Goal: Transaction & Acquisition: Purchase product/service

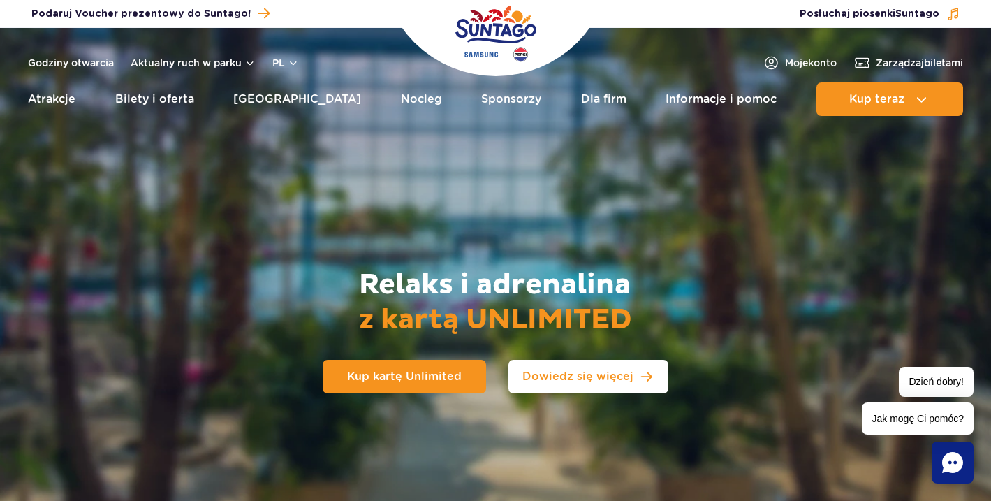
click at [582, 376] on span "Dowiedz się więcej" at bounding box center [577, 376] width 111 height 11
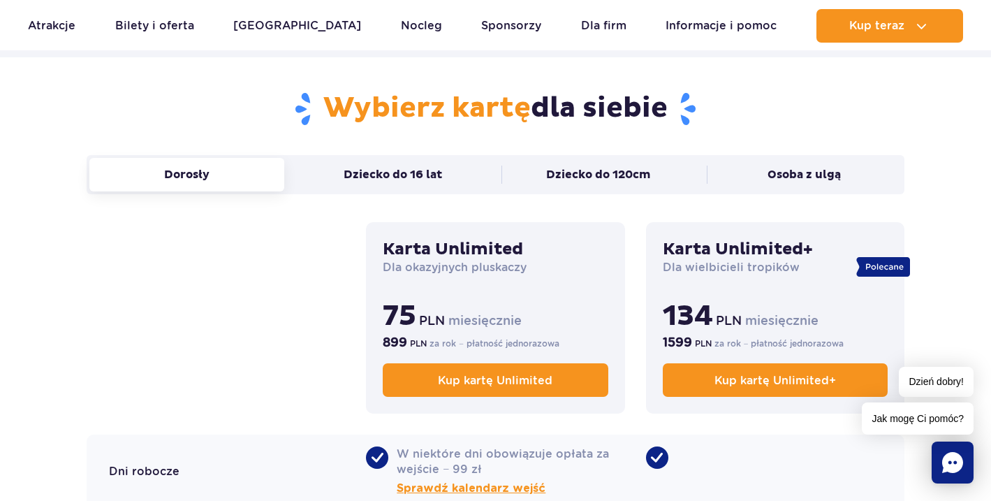
scroll to position [905, 0]
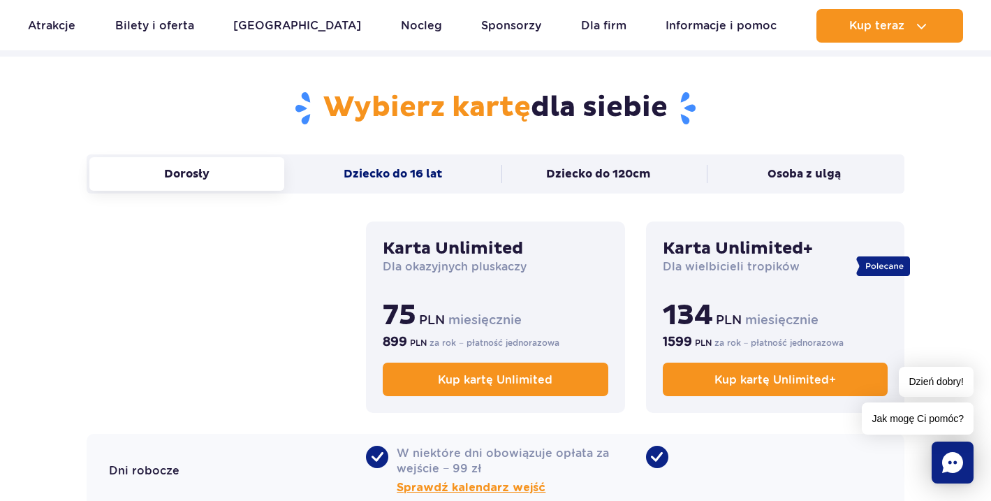
click at [429, 182] on button "Dziecko do 16 lat" at bounding box center [392, 174] width 195 height 34
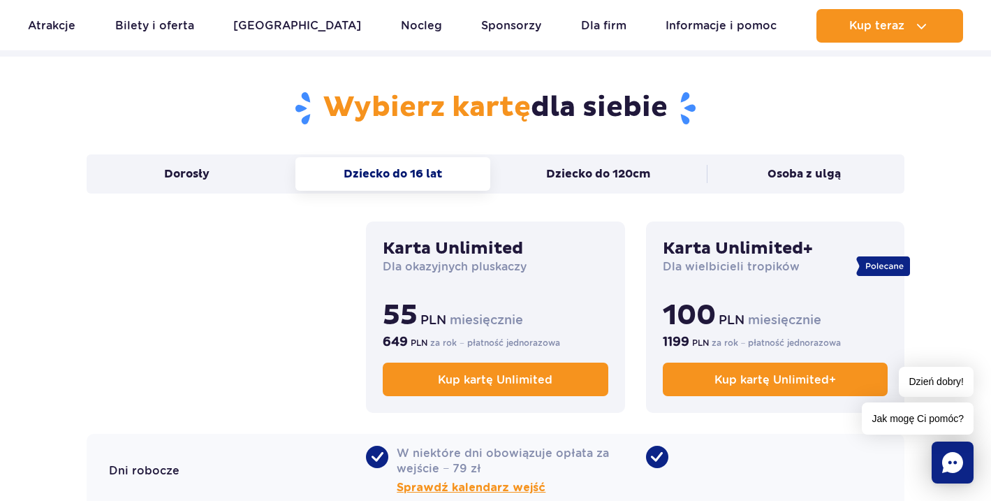
click at [434, 173] on button "Dziecko do 16 lat" at bounding box center [392, 174] width 195 height 34
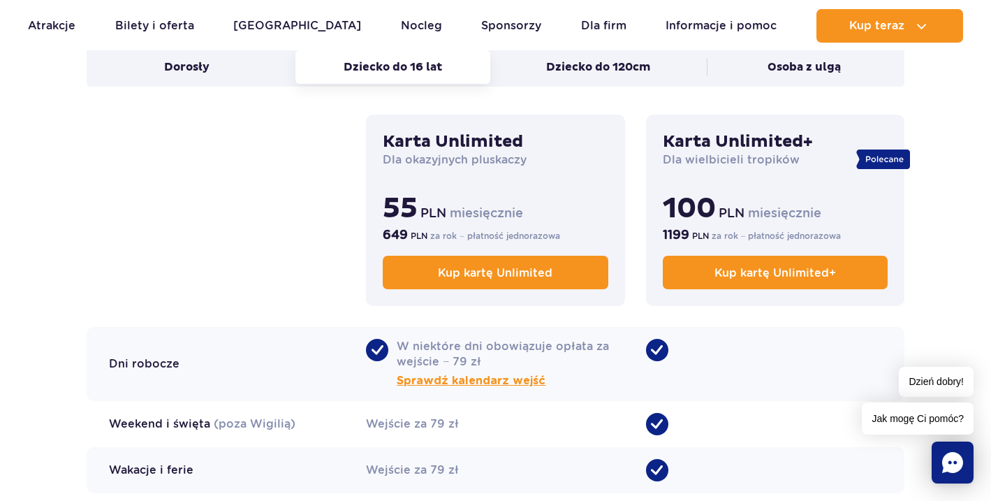
scroll to position [1016, 0]
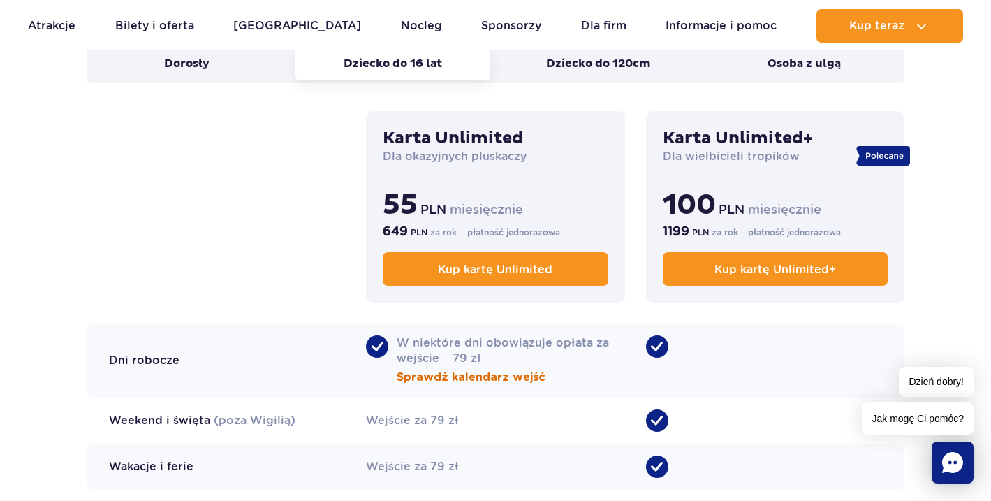
click at [463, 380] on span "Sprawdź kalendarz wejść" at bounding box center [471, 377] width 149 height 17
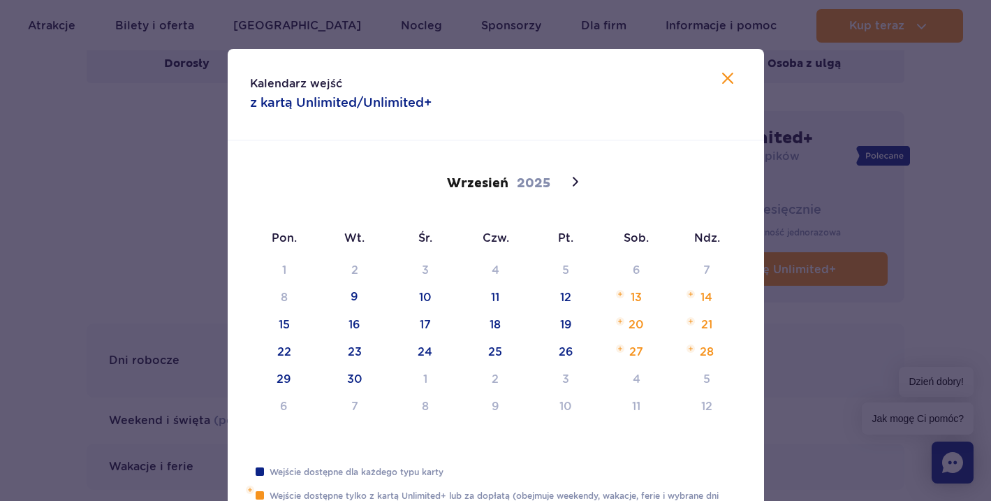
click at [695, 297] on div "1 2 3 4 5 6 7 8 9 10 11 12 13 14 15 16 17 18 19 20 21 22 23 24 25 26 27 28 29 3…" at bounding box center [495, 343] width 493 height 163
click at [693, 292] on div "1 2 3 4 5 6 7 8 9 10 11 12 13 14 15 16 17 18 19 20 21 22 23 24 25 26 27 28 29 3…" at bounding box center [495, 343] width 493 height 163
click at [108, 230] on div at bounding box center [495, 250] width 991 height 501
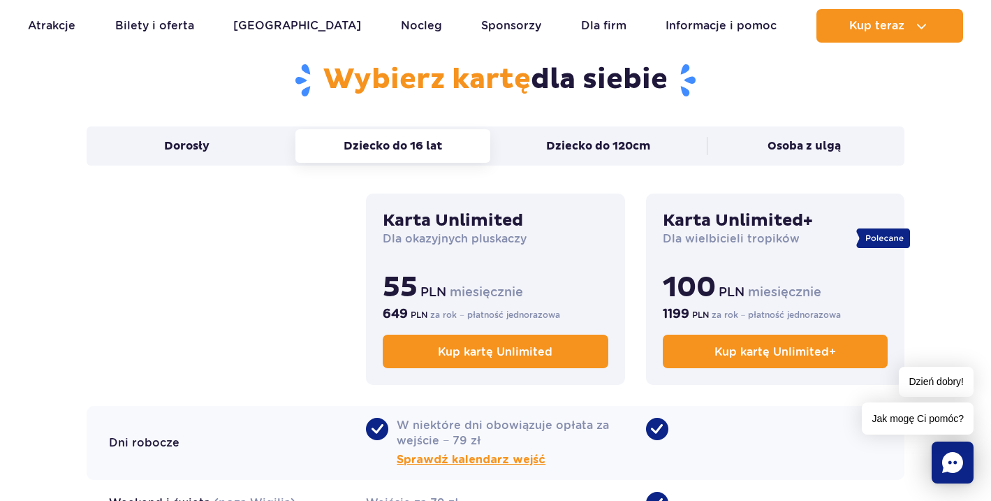
scroll to position [928, 0]
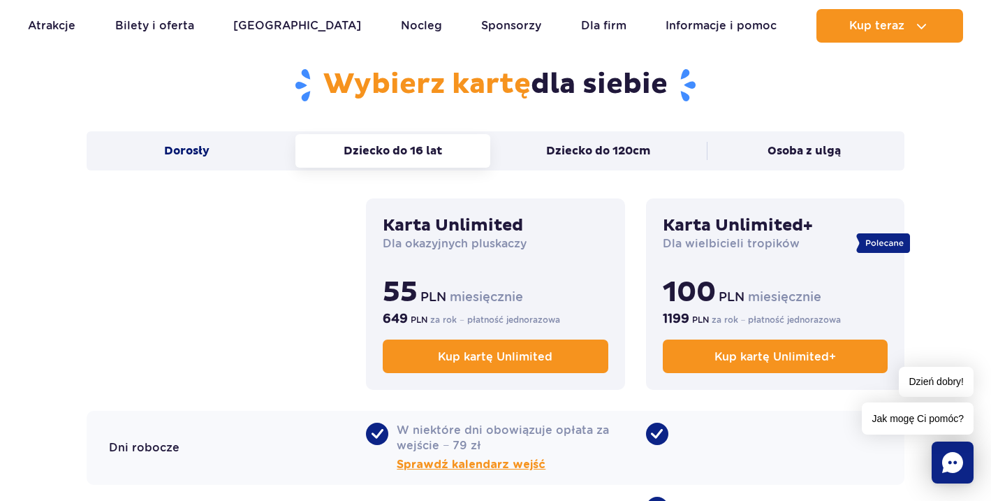
click at [158, 154] on button "Dorosły" at bounding box center [186, 151] width 195 height 34
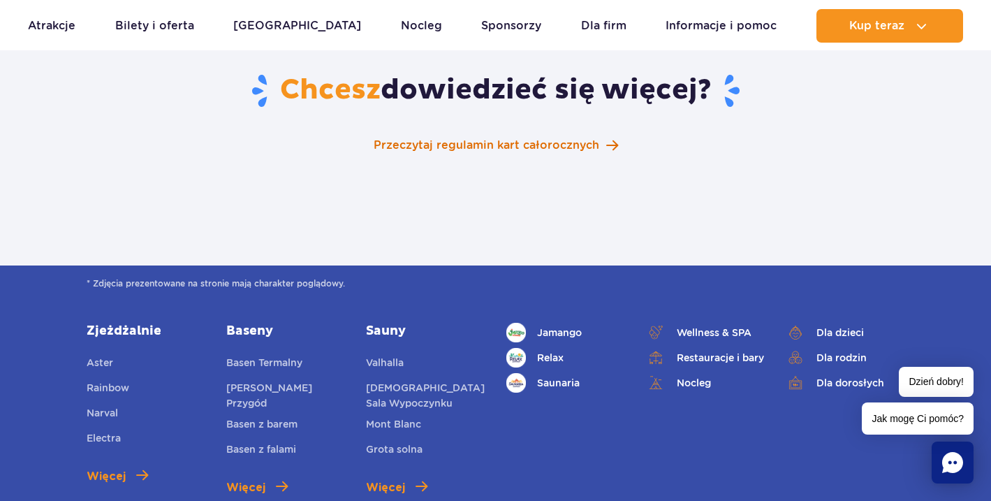
scroll to position [2362, 0]
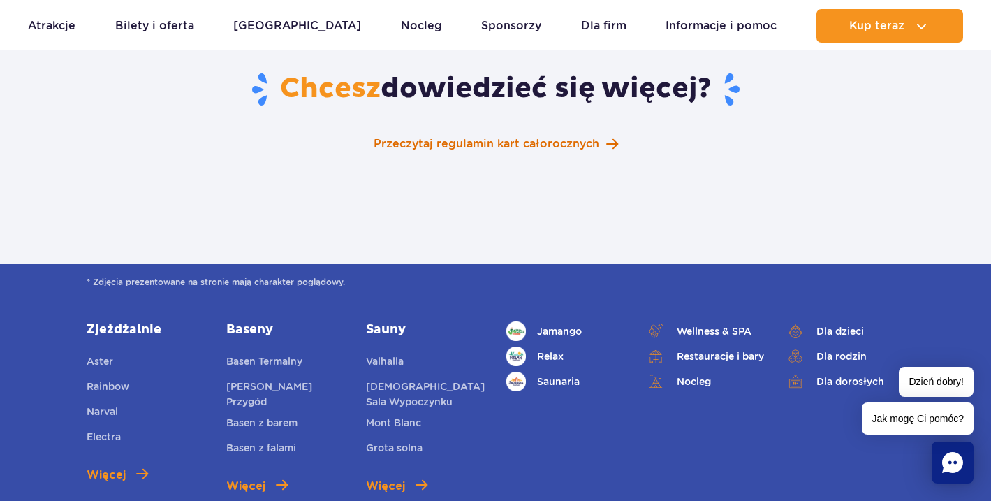
click at [521, 135] on span "Przeczytaj regulamin kart całorocznych" at bounding box center [485, 143] width 225 height 17
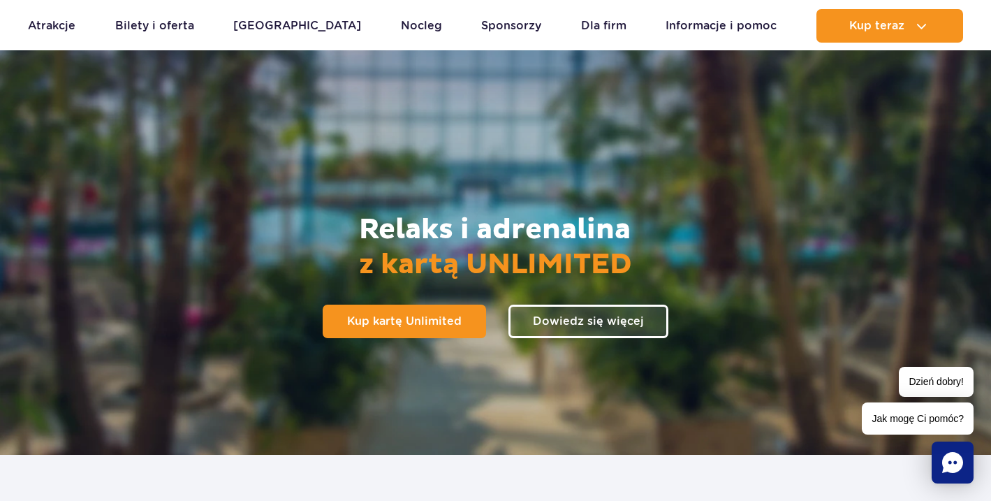
scroll to position [76, 0]
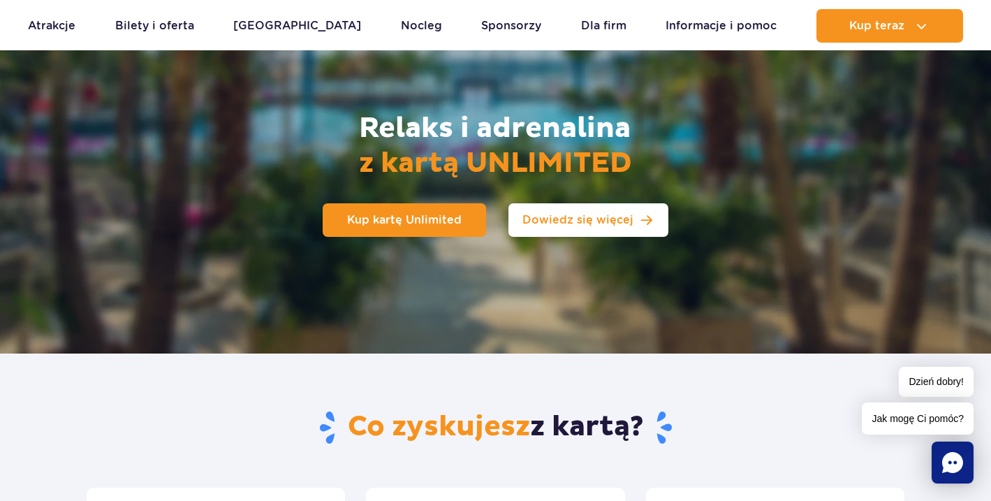
click at [589, 228] on link "Dowiedz się więcej" at bounding box center [588, 220] width 160 height 34
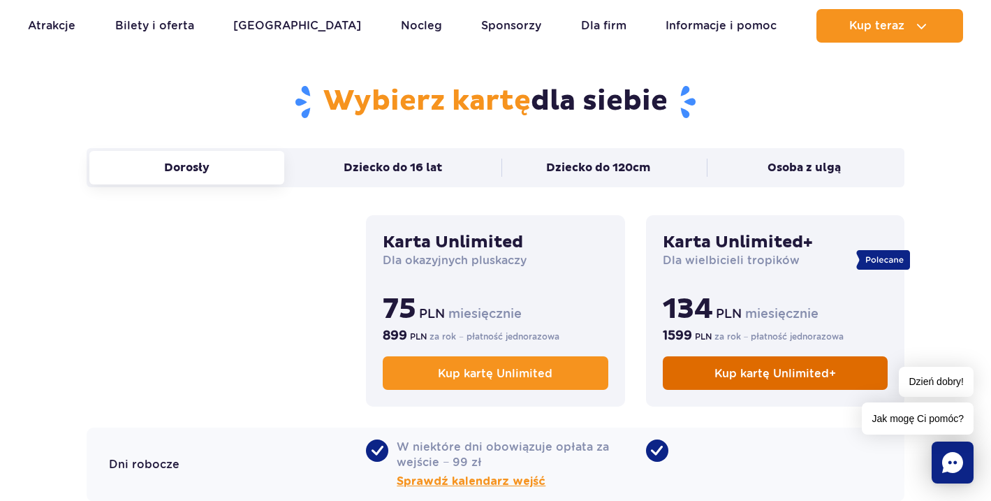
scroll to position [912, 0]
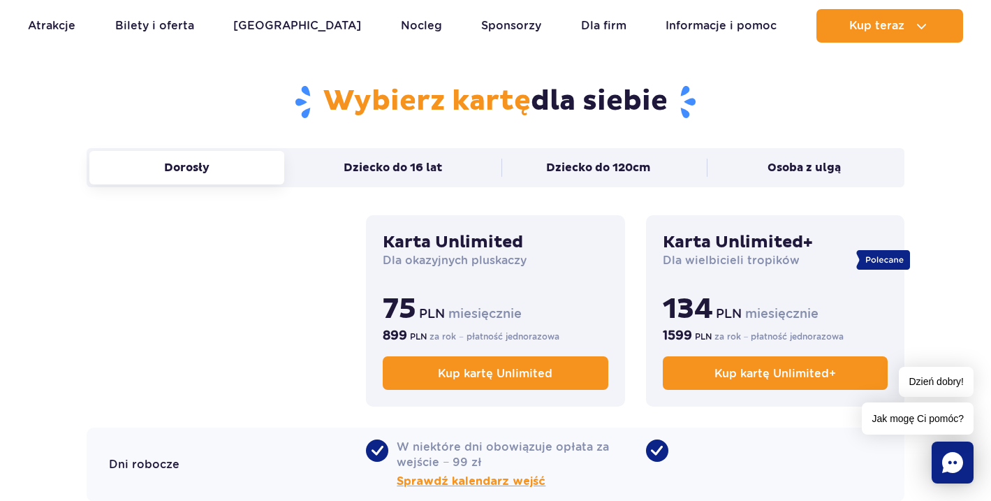
click at [880, 259] on icon at bounding box center [884, 259] width 37 height 6
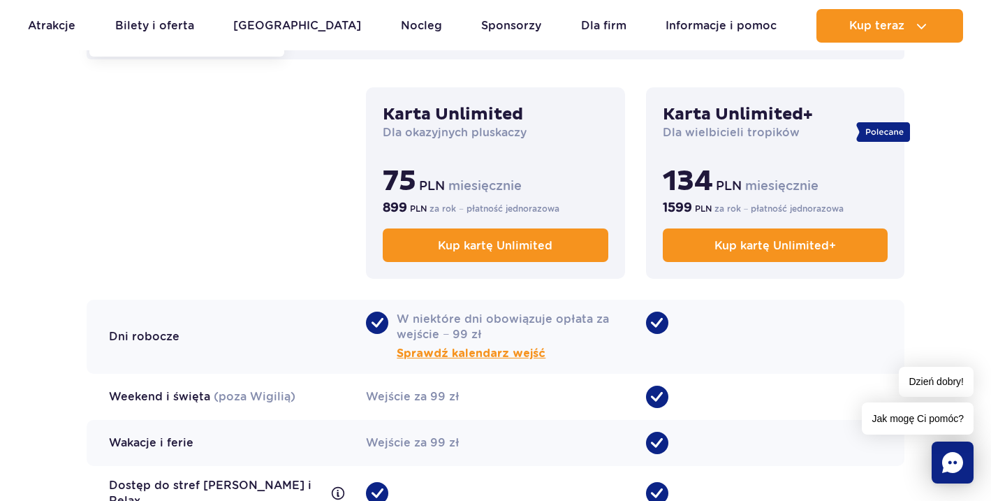
scroll to position [1041, 0]
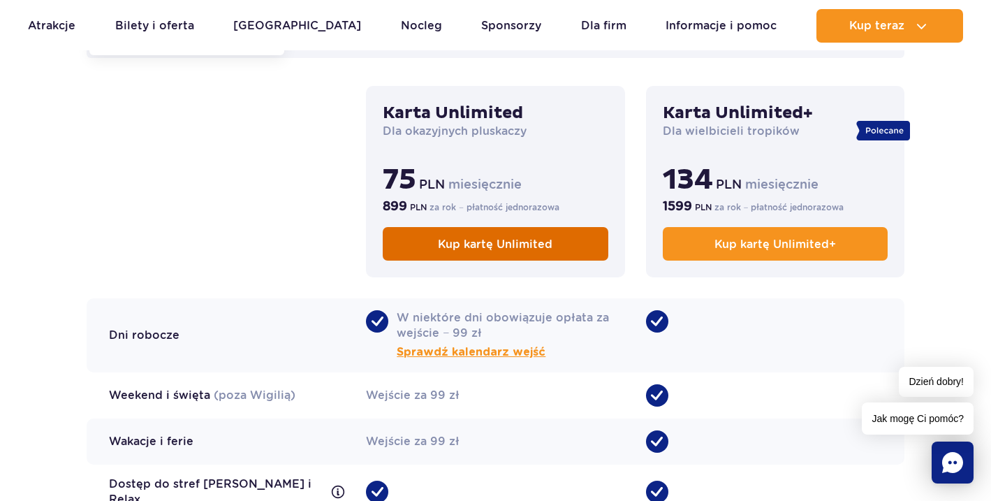
click at [515, 244] on span "Kup kartę Unlimited" at bounding box center [495, 243] width 114 height 13
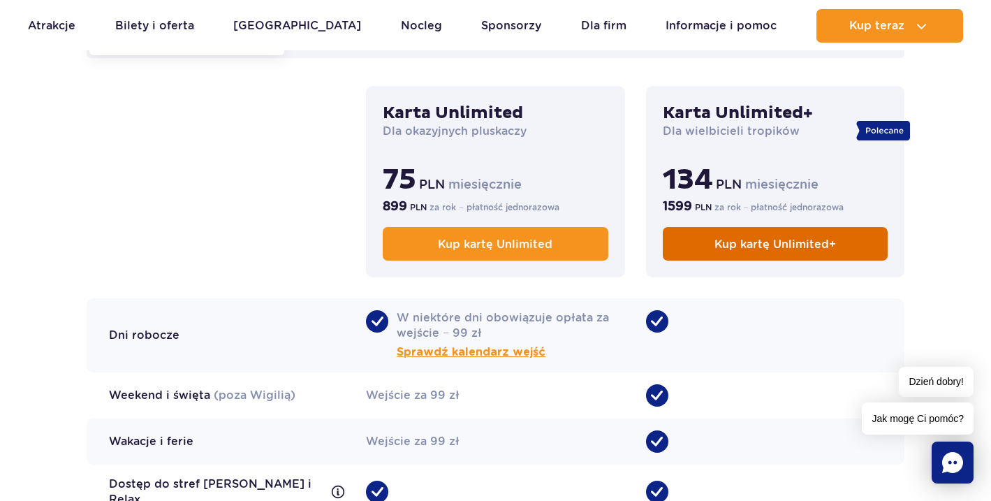
click at [756, 252] on link "Kup kartę Unlimited+" at bounding box center [774, 244] width 225 height 34
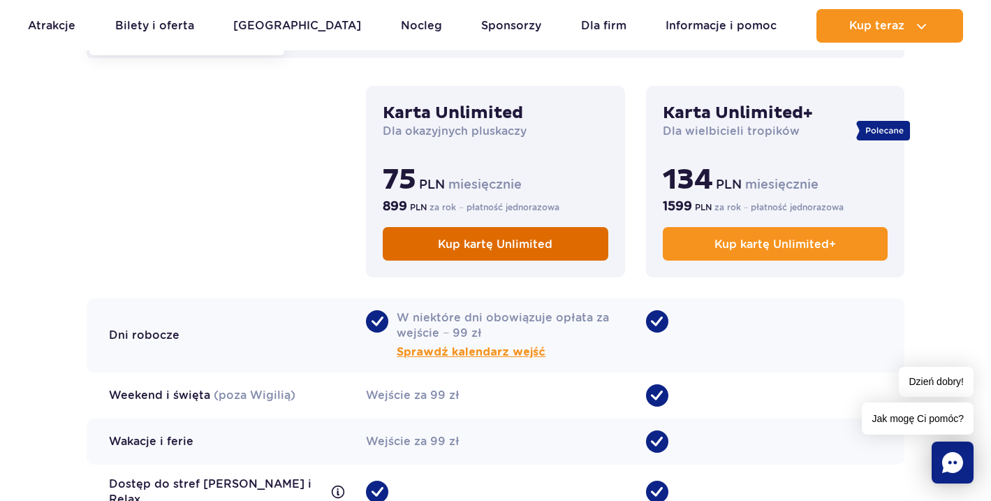
click at [519, 250] on span "Kup kartę Unlimited" at bounding box center [495, 243] width 114 height 13
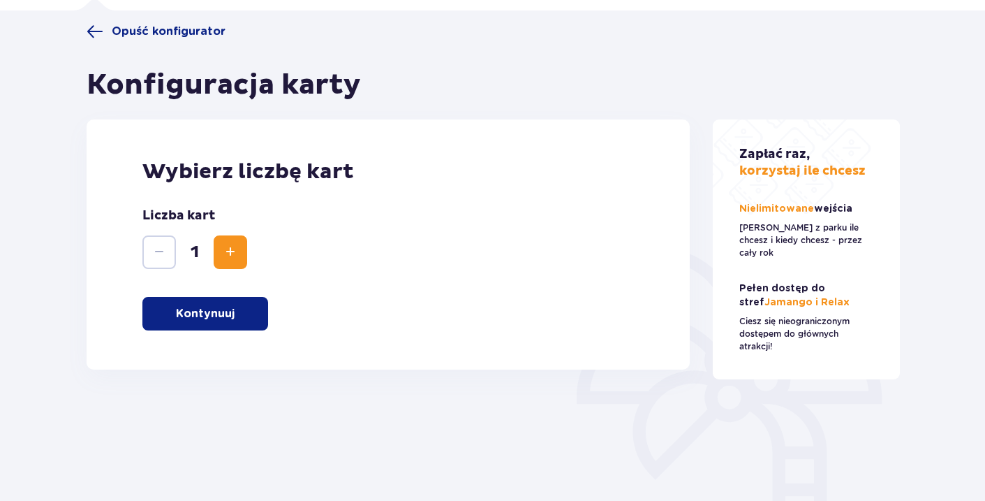
scroll to position [98, 0]
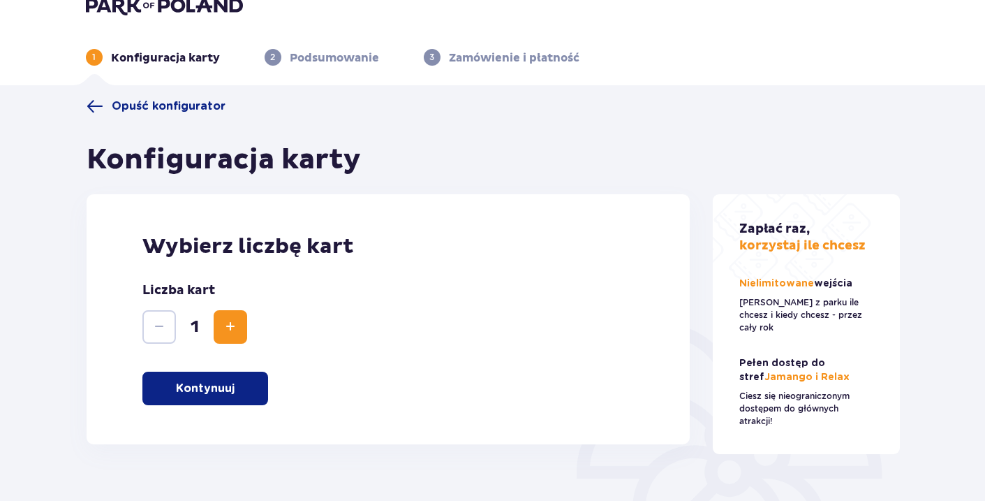
scroll to position [25, 0]
